Goal: Information Seeking & Learning: Learn about a topic

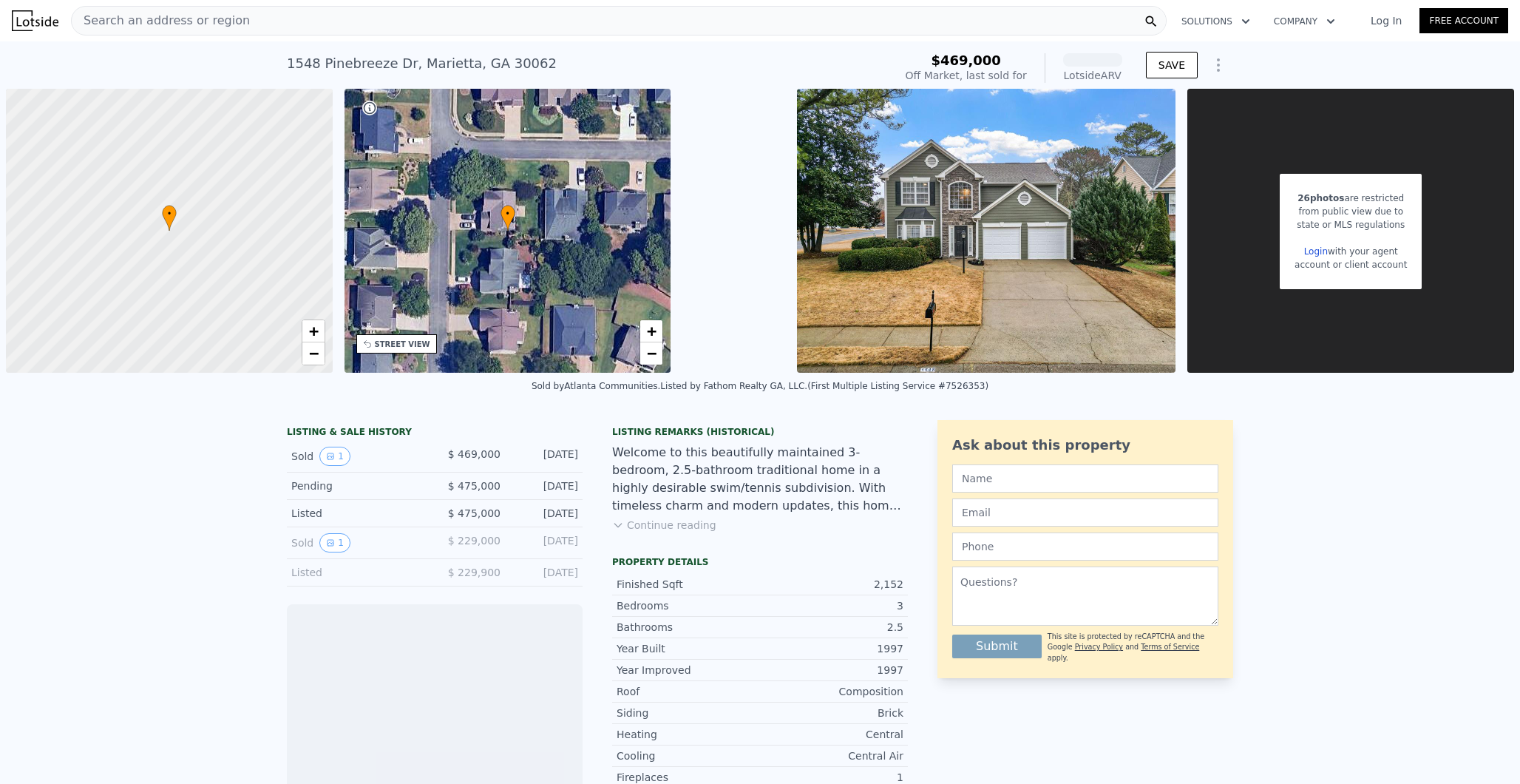
click at [283, 19] on div "Search an address or region" at bounding box center [619, 21] width 1095 height 30
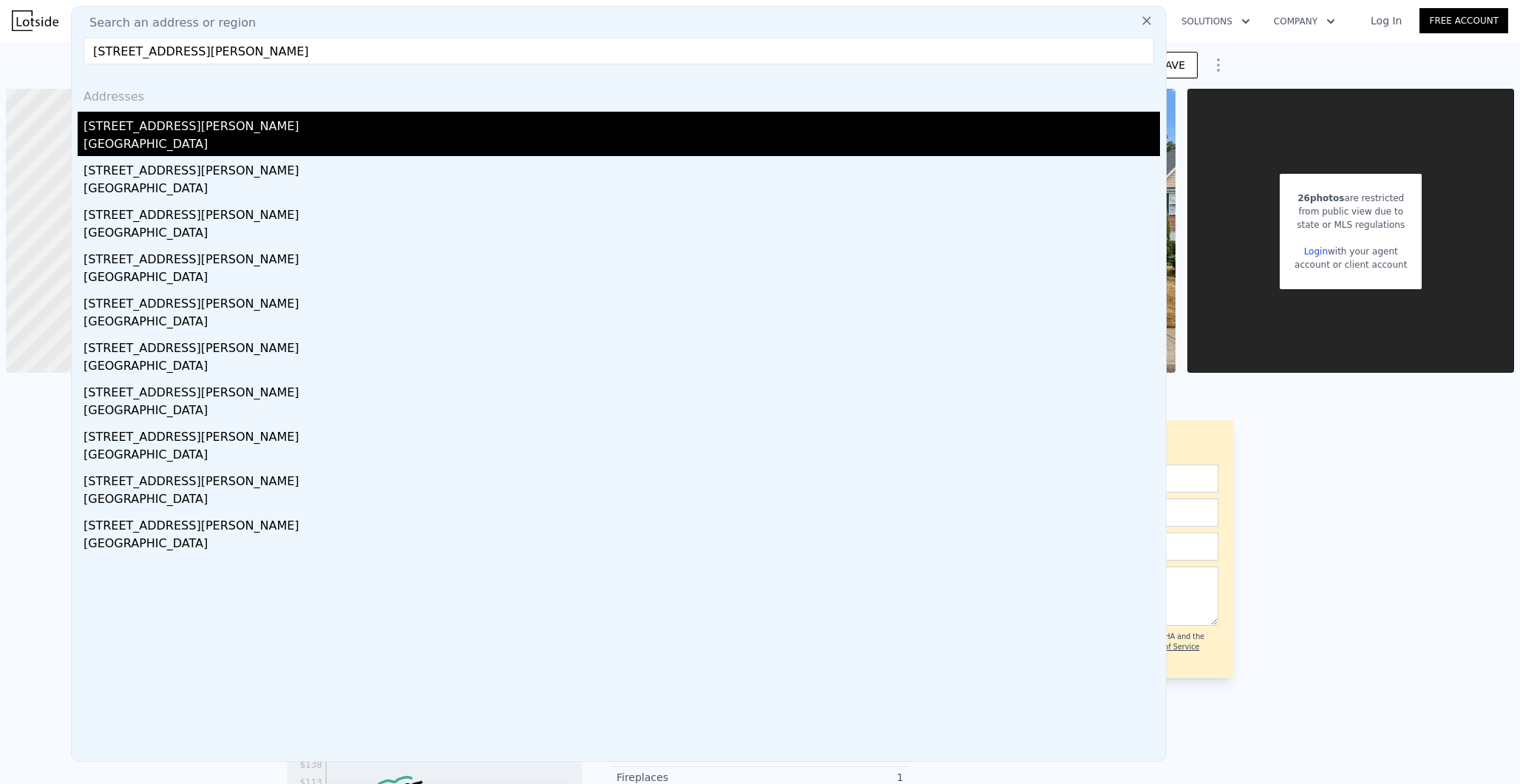
type input "[STREET_ADDRESS][PERSON_NAME]"
click at [198, 115] on div "[STREET_ADDRESS][PERSON_NAME]" at bounding box center [621, 123] width 1076 height 24
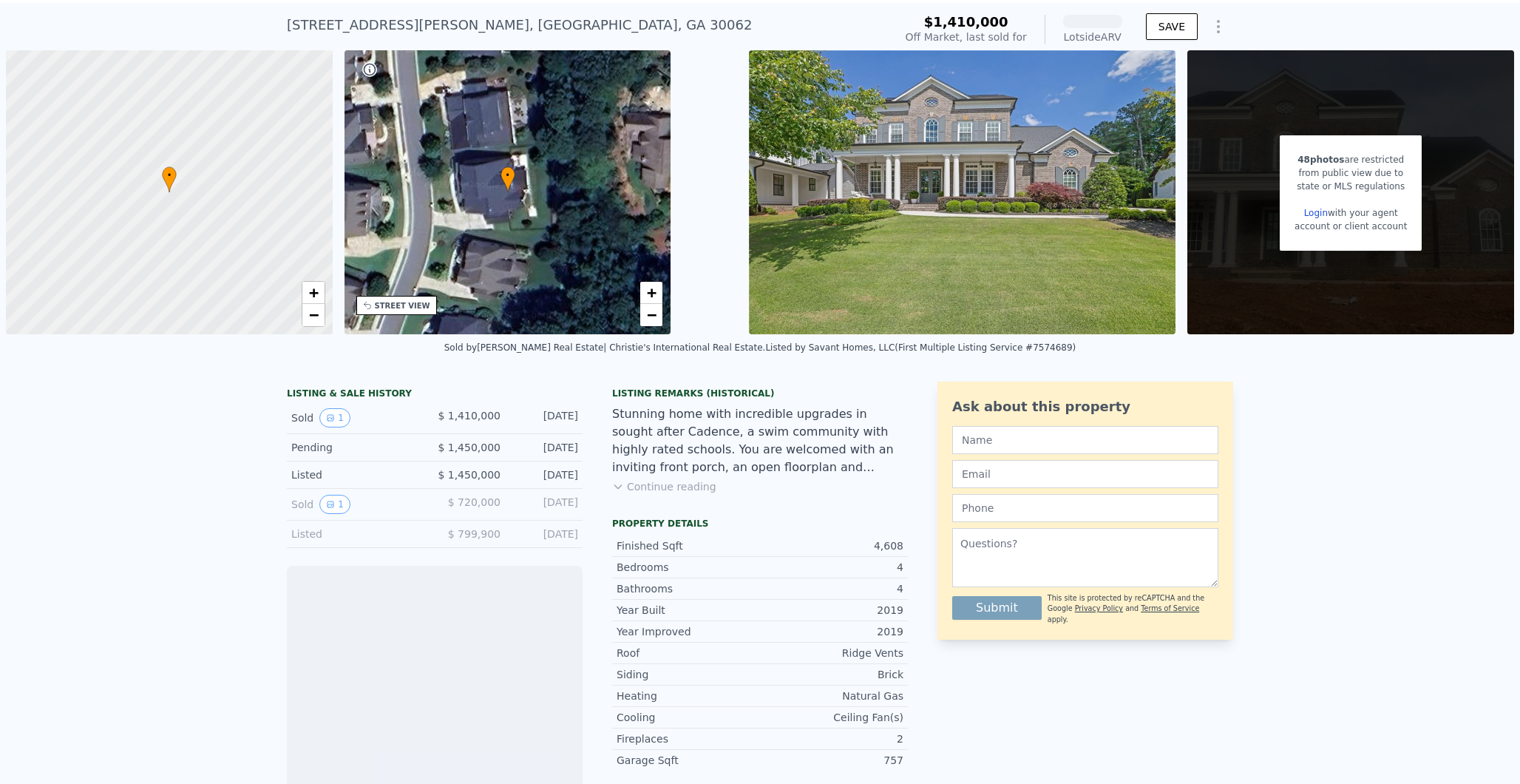
scroll to position [53, 0]
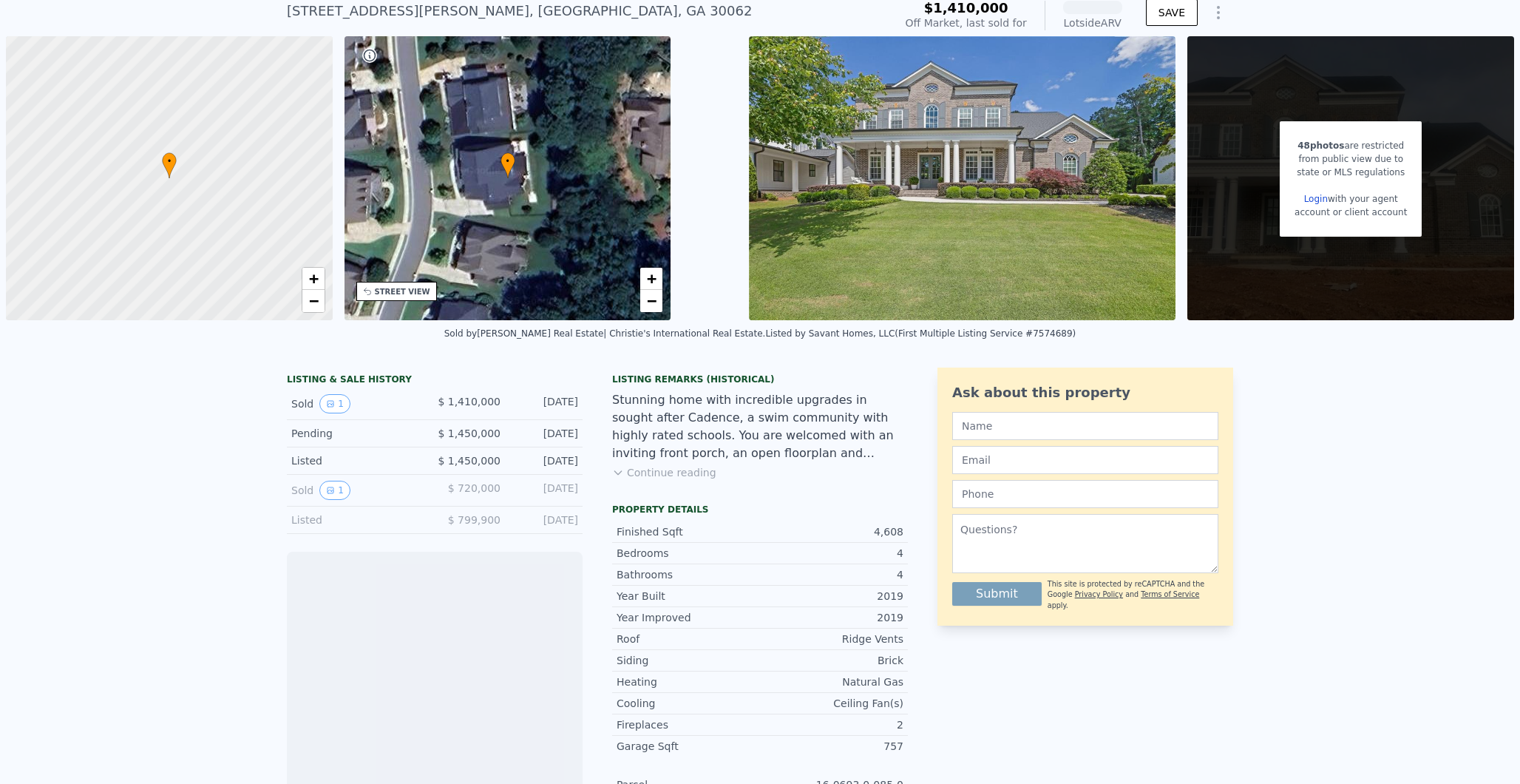
click at [682, 470] on button "Continue reading" at bounding box center [664, 472] width 104 height 15
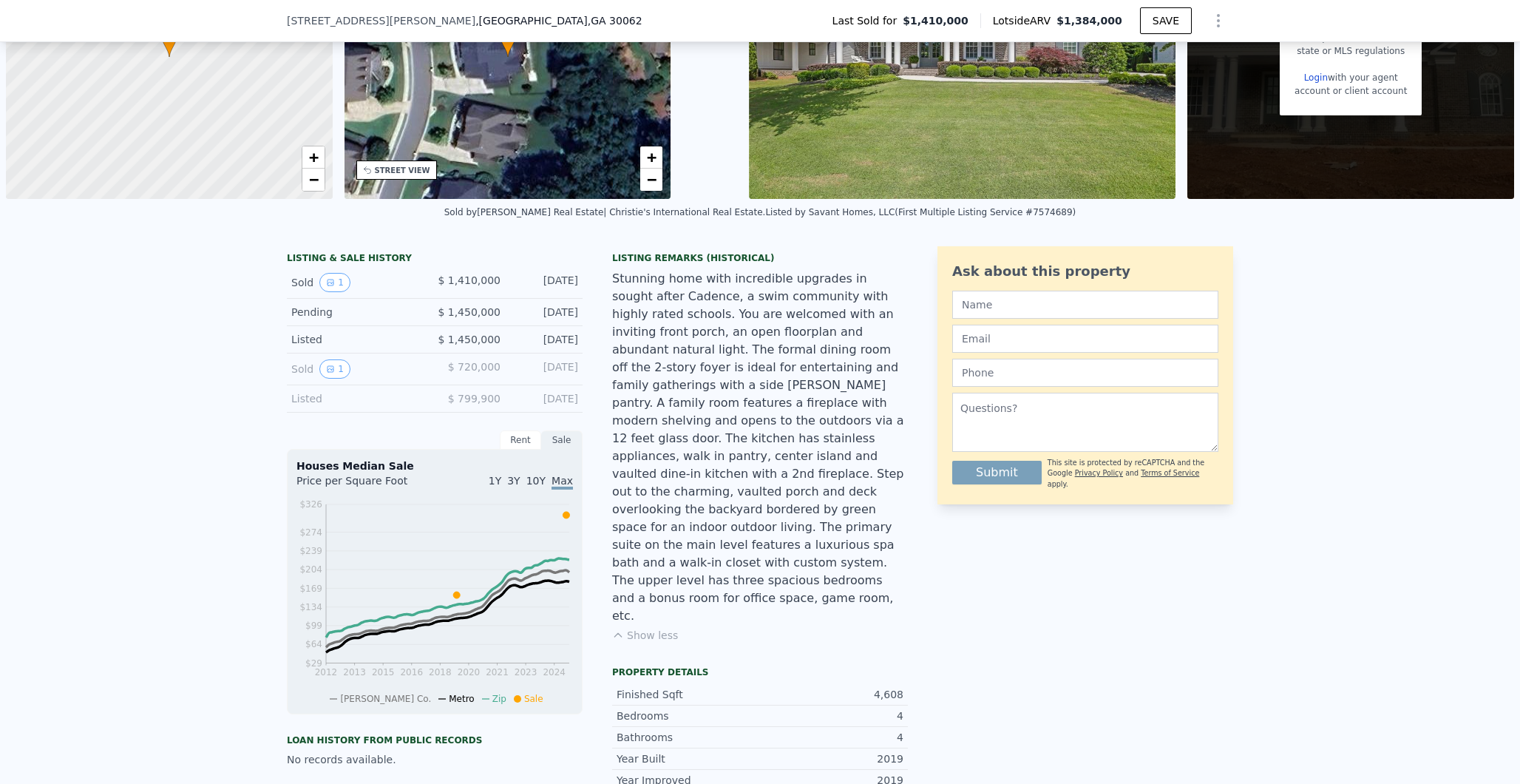
scroll to position [191, 0]
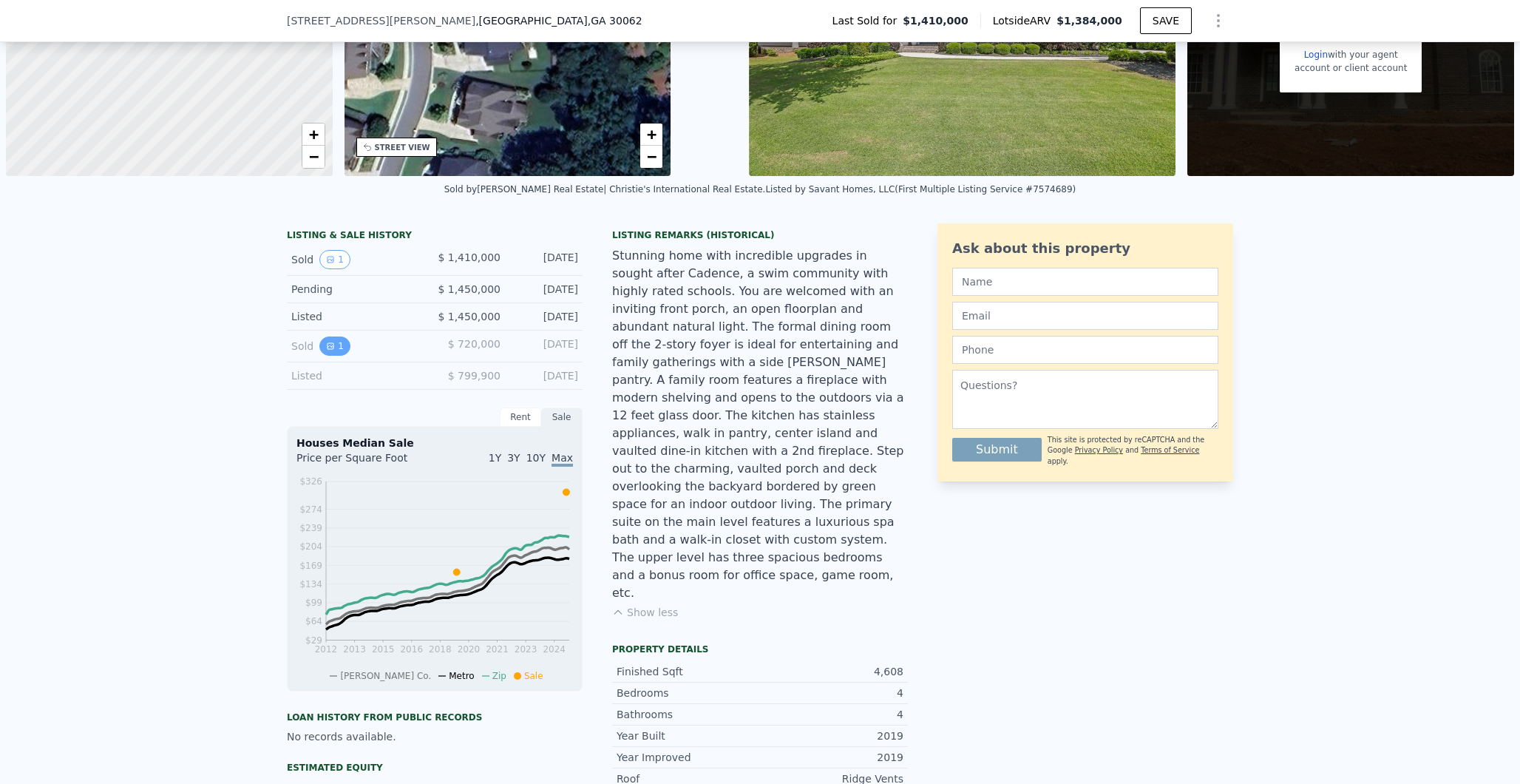
click at [333, 343] on button "1" at bounding box center [335, 346] width 31 height 19
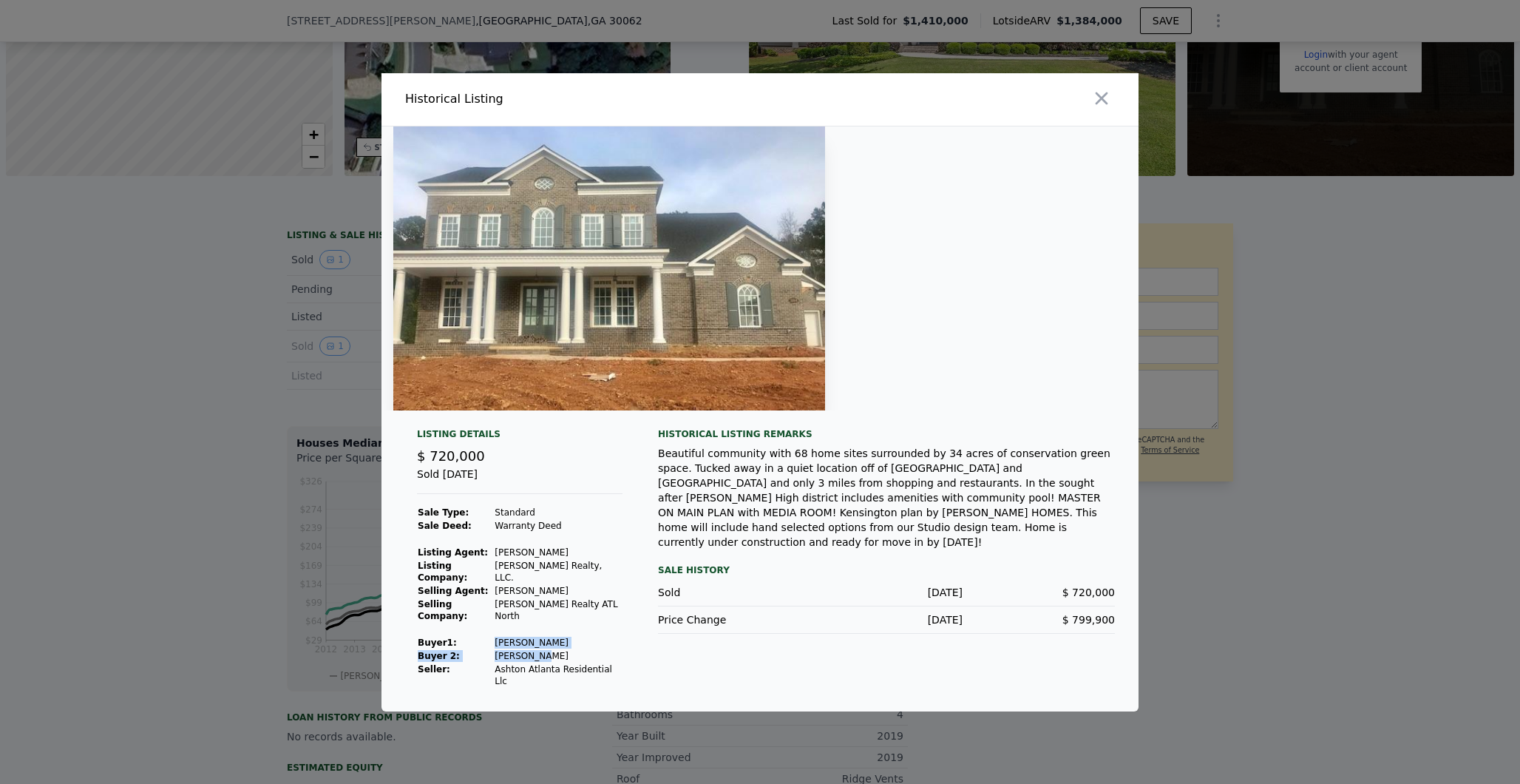
drag, startPoint x: 490, startPoint y: 646, endPoint x: 572, endPoint y: 660, distance: 83.2
click at [572, 660] on tbody "Sale Type: Standard Sale Deed: Warranty Deed Listing Agent: [PERSON_NAME] Listi…" at bounding box center [519, 597] width 206 height 182
click at [572, 660] on td "[PERSON_NAME]" at bounding box center [558, 656] width 129 height 13
drag, startPoint x: 586, startPoint y: 661, endPoint x: 416, endPoint y: 644, distance: 170.8
click at [417, 644] on tbody "Sale Type: Standard Sale Deed: Warranty Deed Listing Agent: [PERSON_NAME] Listi…" at bounding box center [519, 597] width 206 height 182
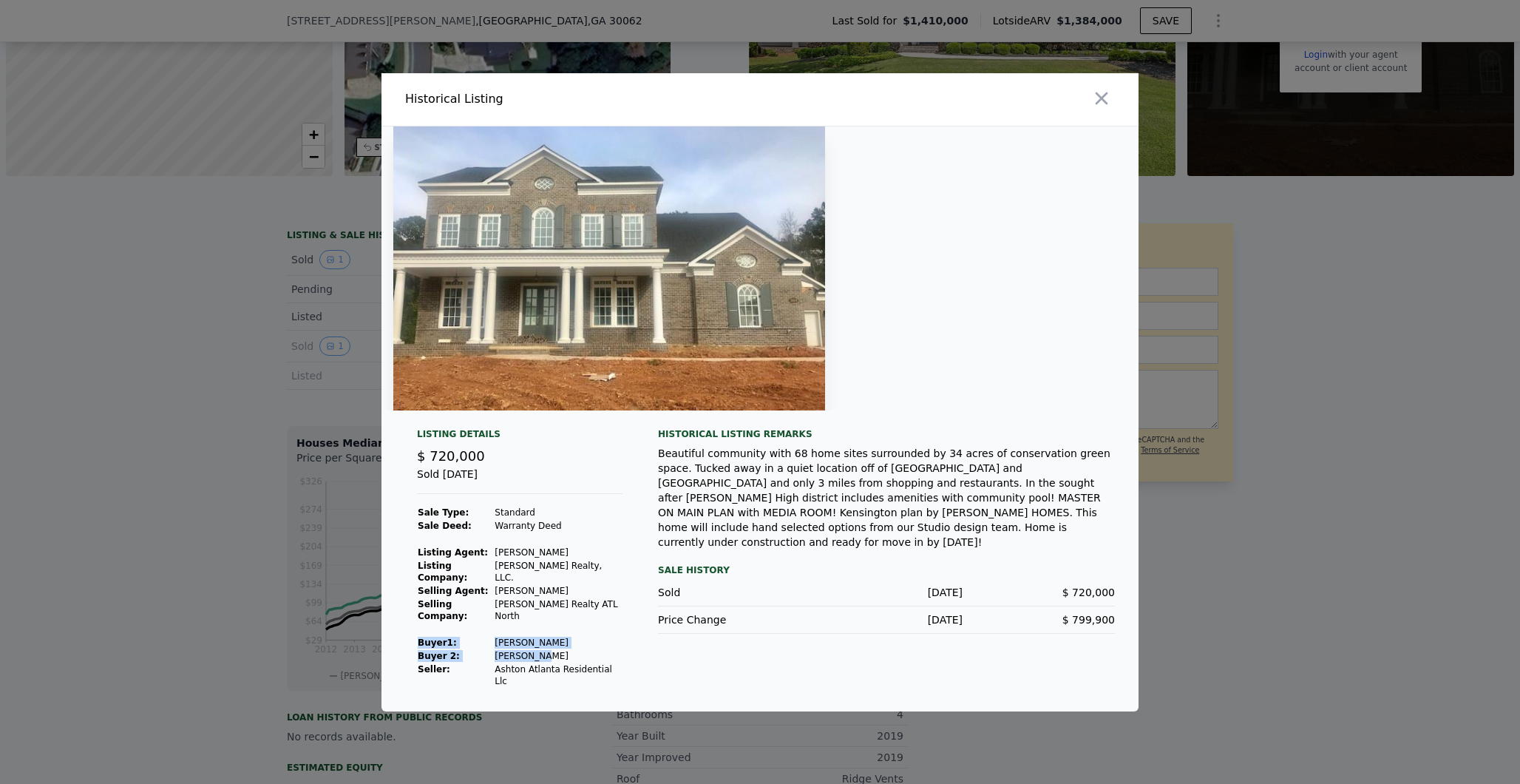
click at [516, 643] on td "[PERSON_NAME]" at bounding box center [558, 642] width 129 height 13
drag, startPoint x: 408, startPoint y: 590, endPoint x: 562, endPoint y: 595, distance: 154.1
click at [562, 595] on div "Listing Details $ 720,000 Sold [DATE] Sale Type: Standard Sale Deed: Warranty D…" at bounding box center [520, 558] width 229 height 259
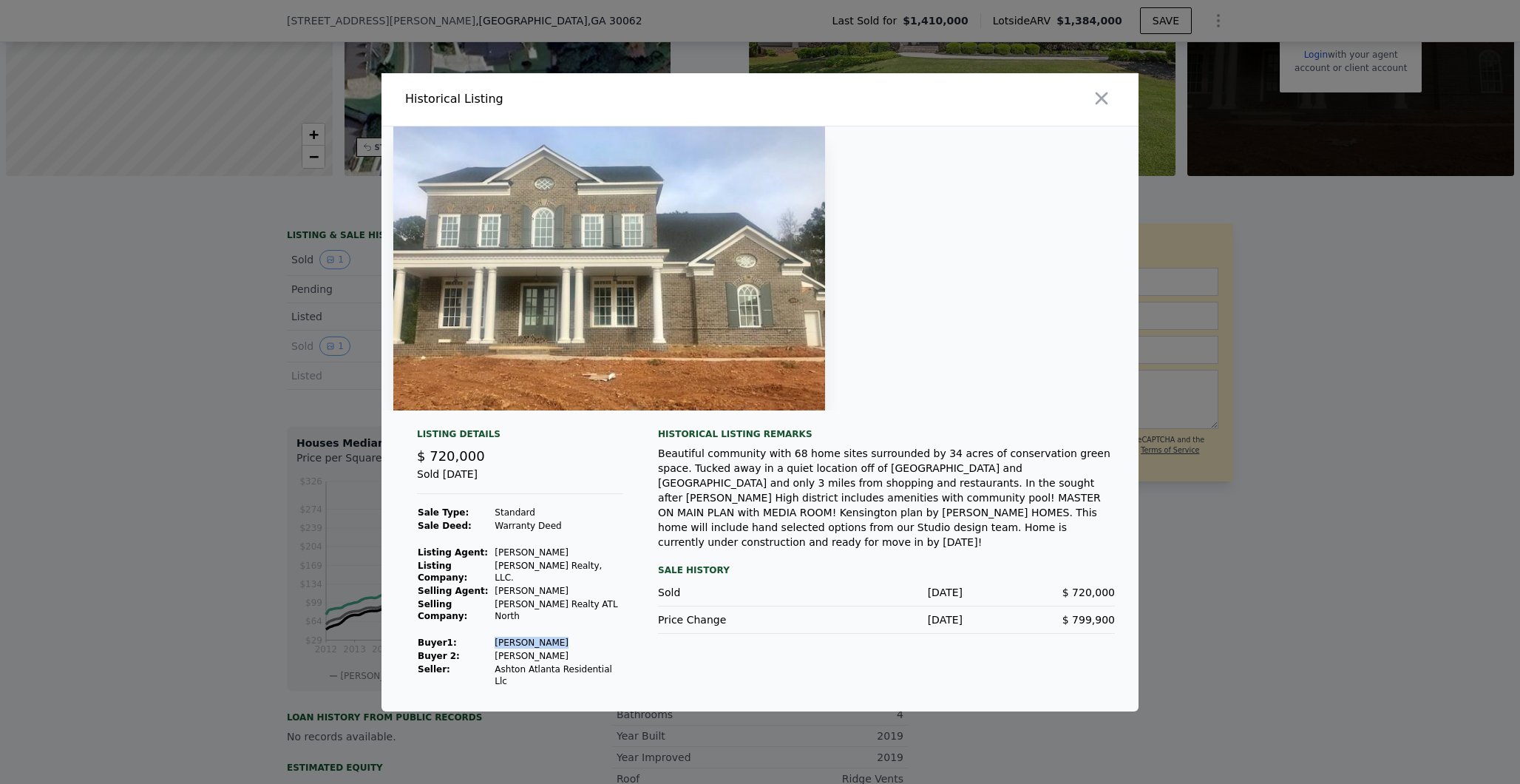
click at [562, 595] on td "[PERSON_NAME]" at bounding box center [558, 590] width 129 height 13
drag, startPoint x: 577, startPoint y: 595, endPoint x: 496, endPoint y: 597, distance: 81.0
click at [496, 597] on tr "Selling Agent: [PERSON_NAME]" at bounding box center [519, 590] width 206 height 13
click at [503, 646] on td "[PERSON_NAME]" at bounding box center [558, 642] width 129 height 13
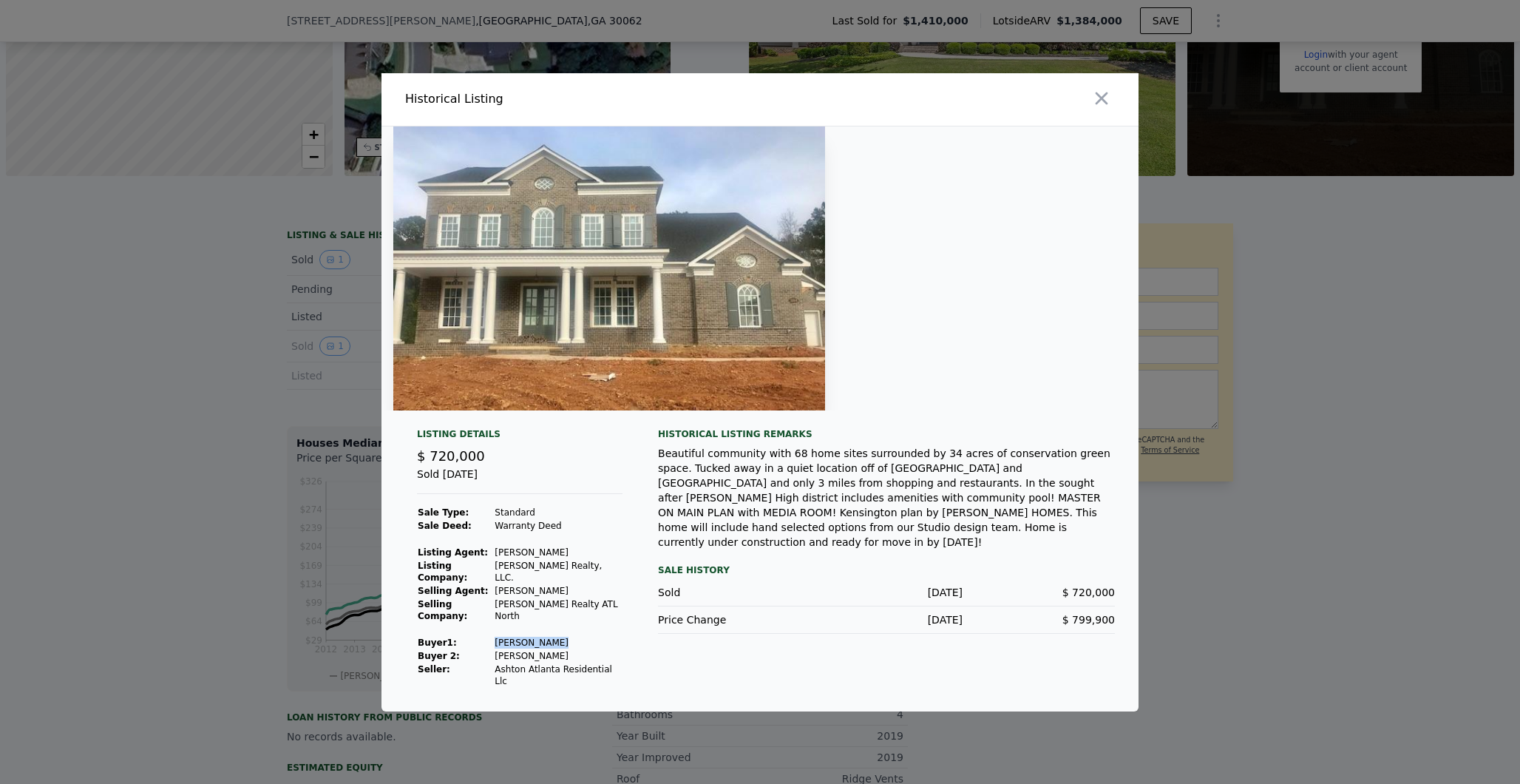
click at [503, 646] on td "[PERSON_NAME]" at bounding box center [558, 642] width 129 height 13
click at [513, 597] on td "[PERSON_NAME]" at bounding box center [558, 590] width 129 height 13
click at [451, 595] on strong "Selling Agent:" at bounding box center [453, 591] width 71 height 11
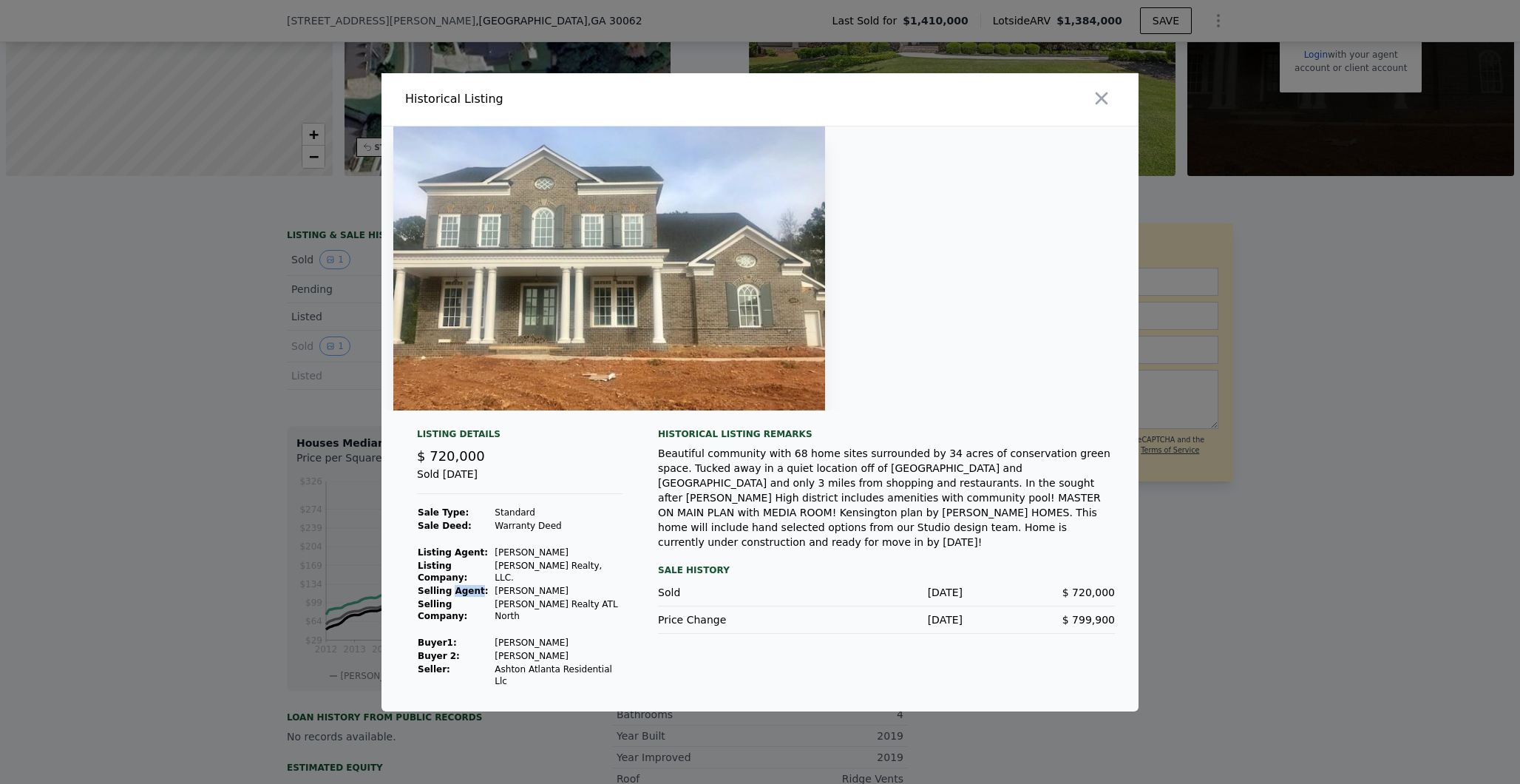
click at [451, 595] on strong "Selling Agent:" at bounding box center [453, 591] width 71 height 11
click at [451, 595] on strong "Selling Agent:" at bounding box center [453, 591] width 71 height 11
click at [150, 445] on div at bounding box center [760, 392] width 1520 height 784
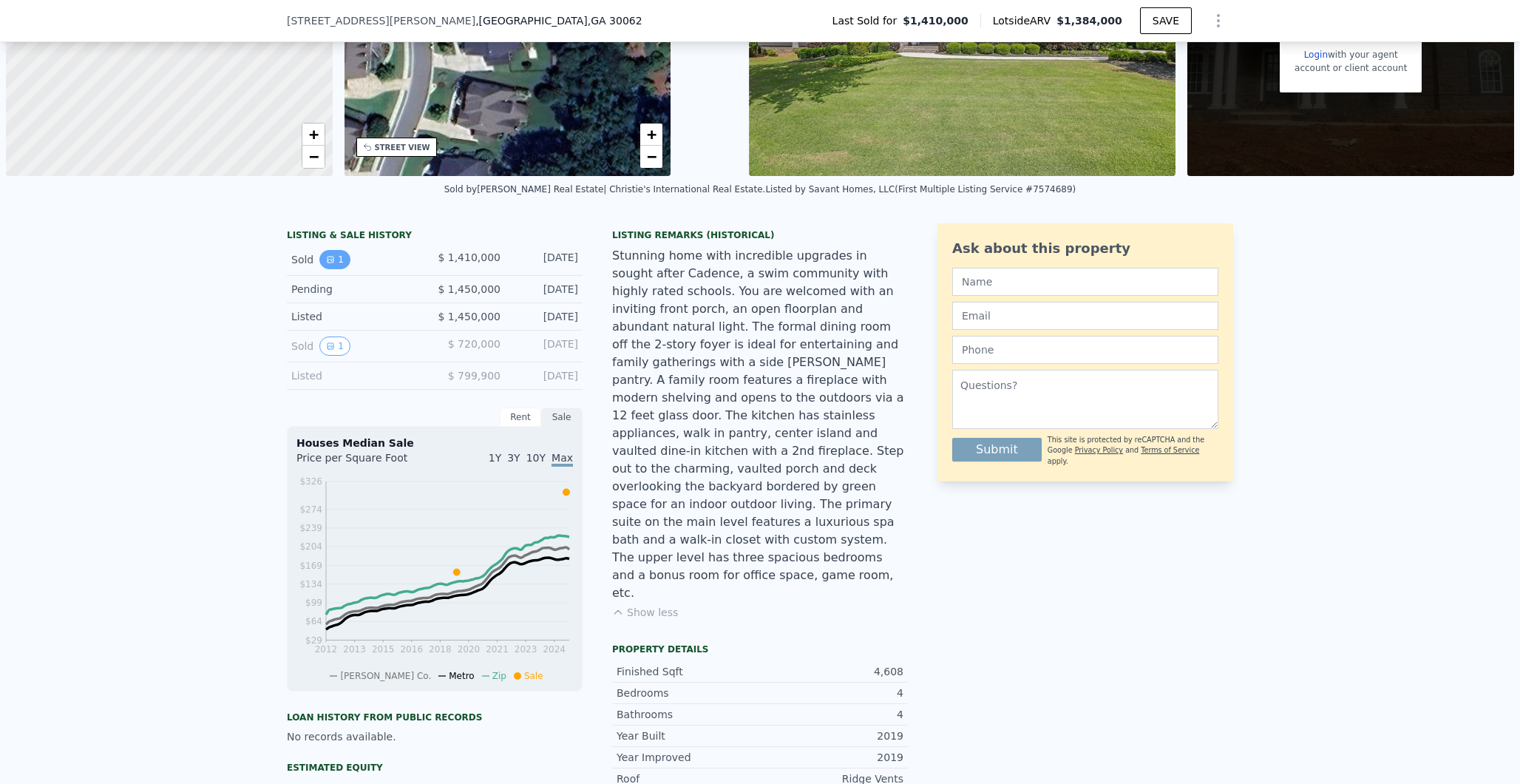
click at [322, 252] on button "1" at bounding box center [335, 259] width 31 height 19
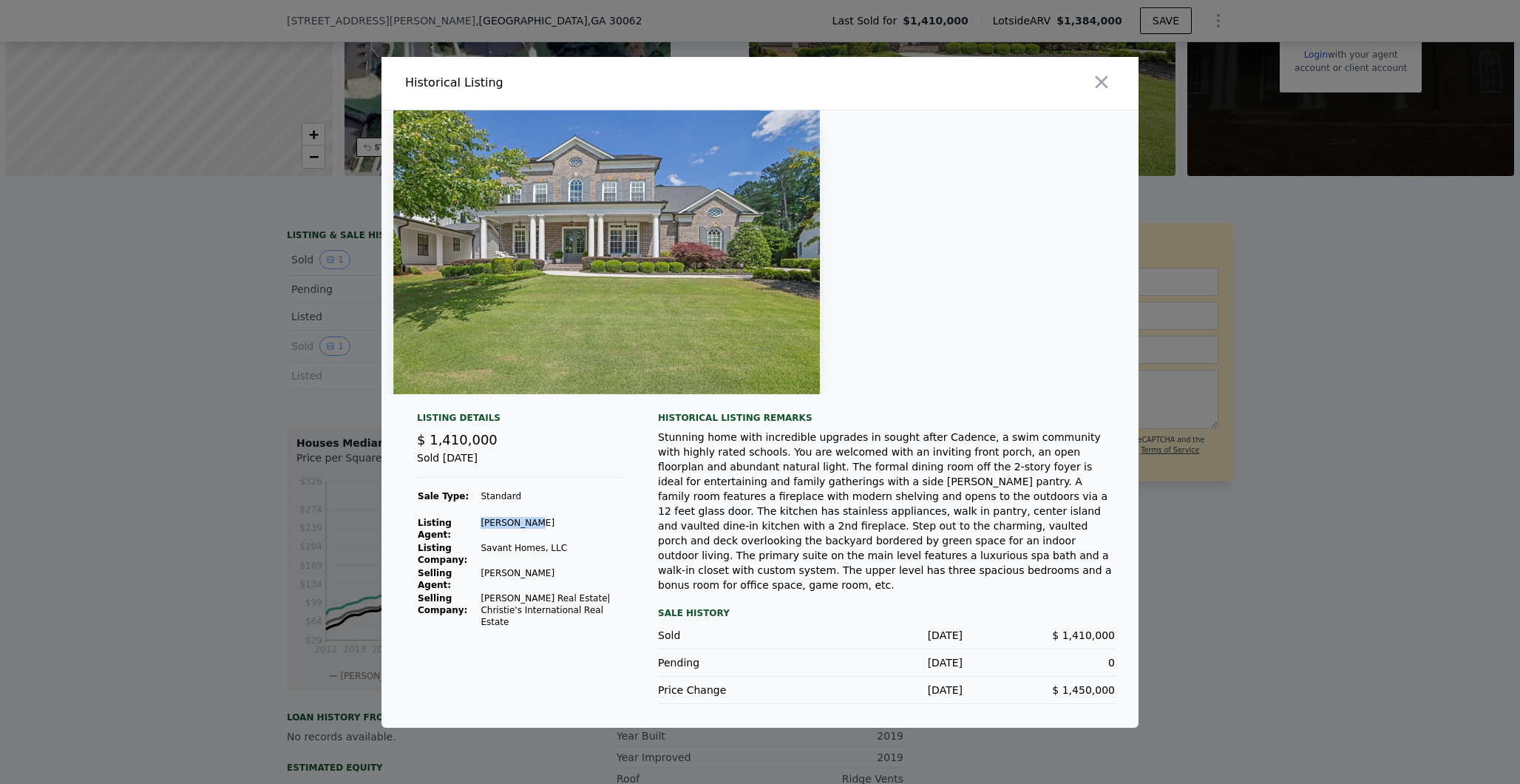
drag, startPoint x: 483, startPoint y: 528, endPoint x: 552, endPoint y: 529, distance: 69.0
click at [552, 529] on td "[PERSON_NAME]" at bounding box center [551, 529] width 143 height 25
click at [223, 460] on div at bounding box center [760, 392] width 1520 height 784
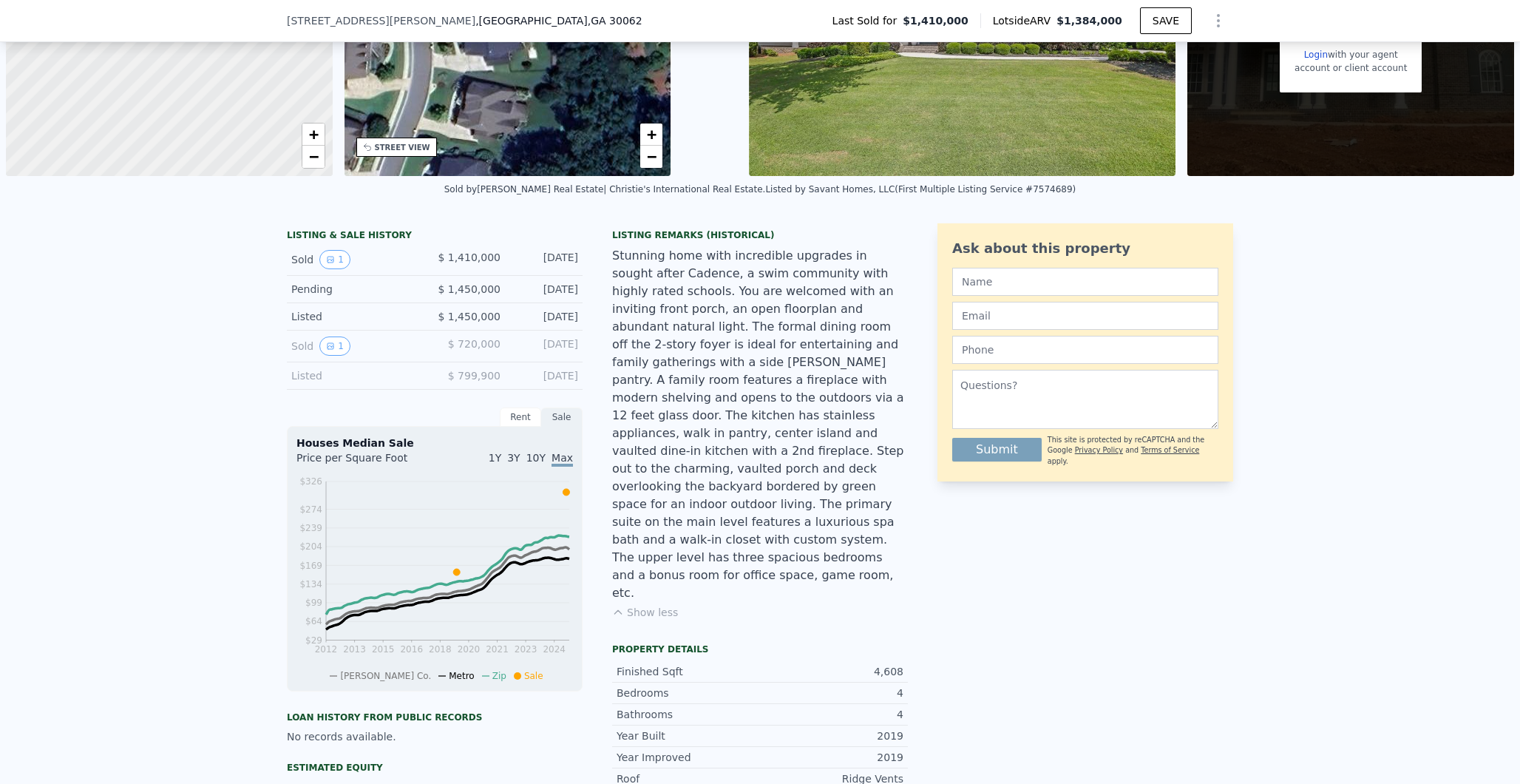
click at [646, 605] on button "Show less" at bounding box center [645, 612] width 66 height 15
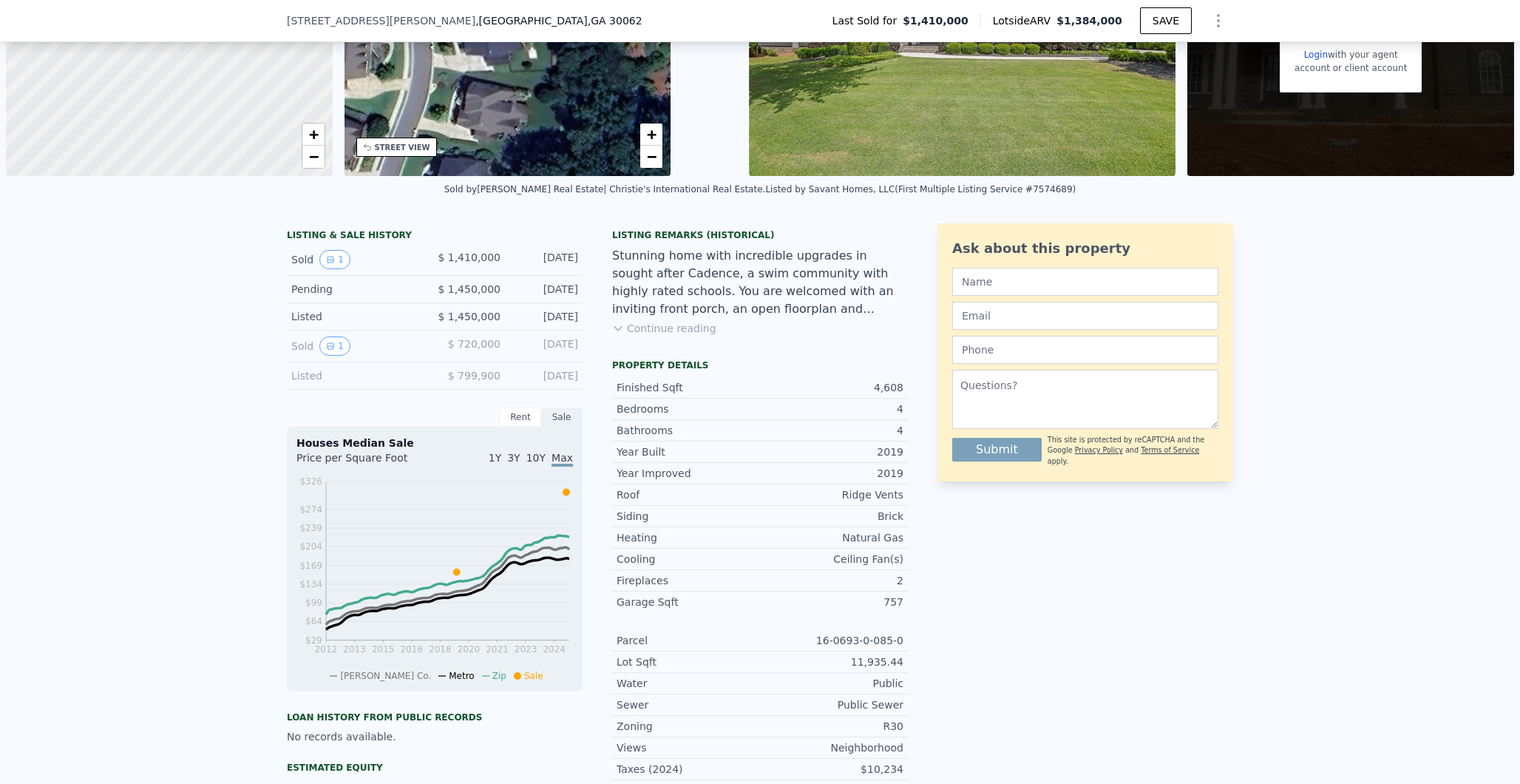
click at [652, 323] on button "Continue reading" at bounding box center [664, 328] width 104 height 15
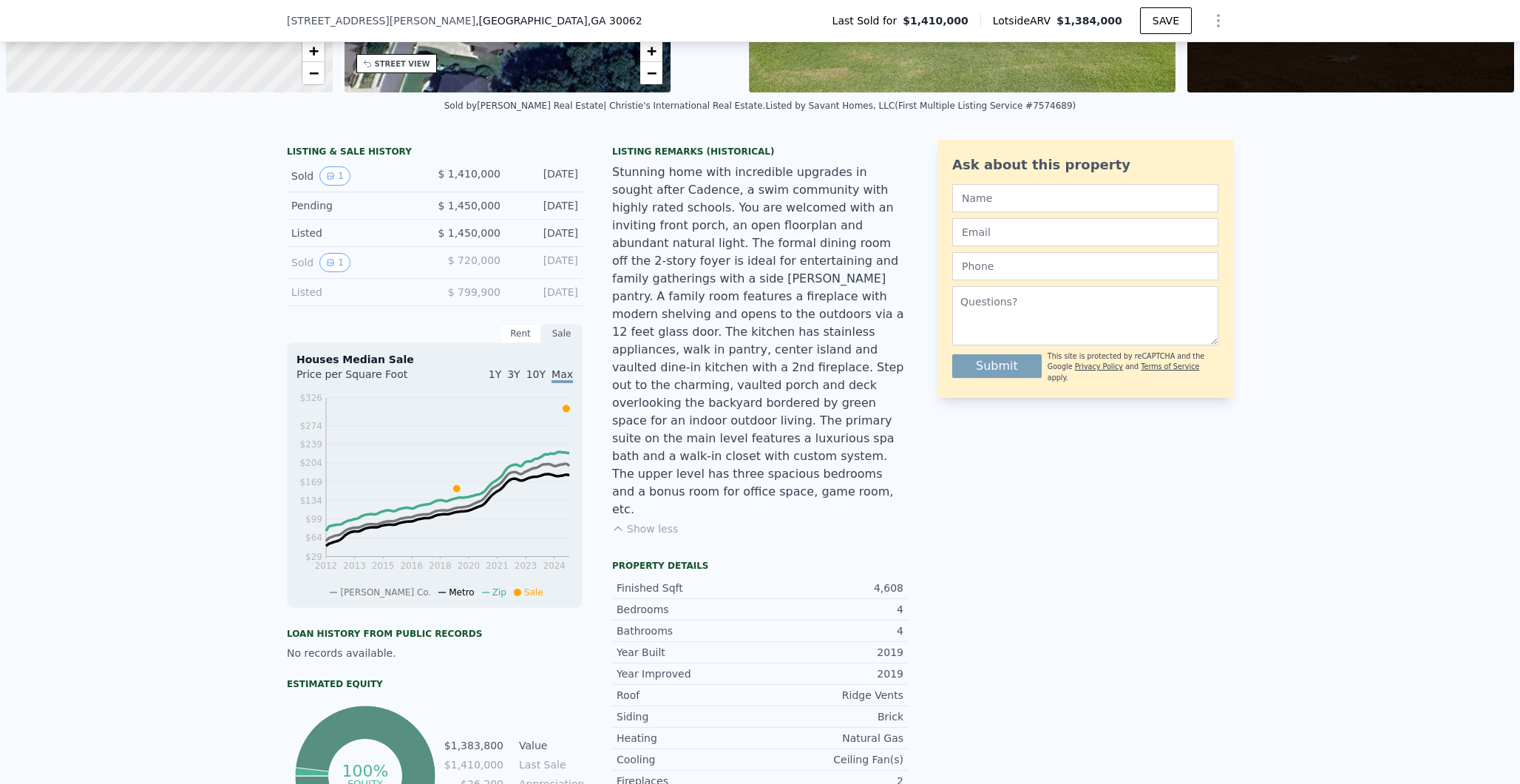
scroll to position [271, 0]
